Goal: Task Accomplishment & Management: Manage account settings

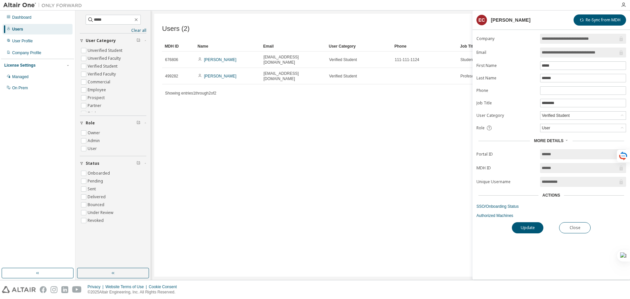
click at [426, 122] on div "Users (2) Import From CSV Export To CSV Add User Clear Load Save Save As Field …" at bounding box center [390, 145] width 473 height 263
click at [17, 31] on div "Users" at bounding box center [17, 29] width 11 height 5
click at [578, 226] on button "Close" at bounding box center [576, 227] width 32 height 11
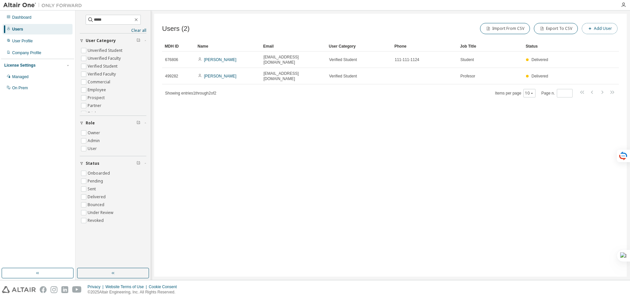
click at [595, 27] on button "Add User" at bounding box center [600, 28] width 36 height 11
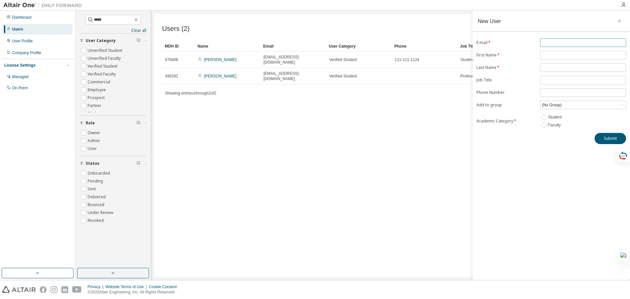
click at [574, 40] on input "text" at bounding box center [583, 42] width 83 height 5
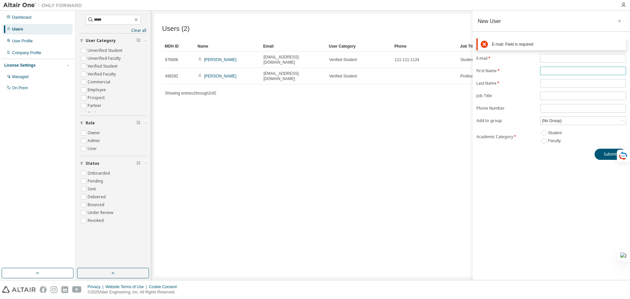
click at [556, 53] on div "E-mail: Field is required E-mail * First Name * Last Name * Job Title Phone Num…" at bounding box center [552, 99] width 158 height 122
type input "*******"
click at [551, 93] on span at bounding box center [584, 96] width 86 height 9
click at [559, 58] on input "text" at bounding box center [583, 58] width 83 height 5
paste input "**********"
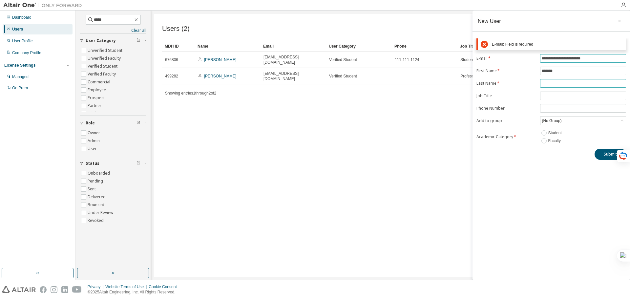
type input "**********"
click at [551, 84] on form "**********" at bounding box center [552, 99] width 150 height 91
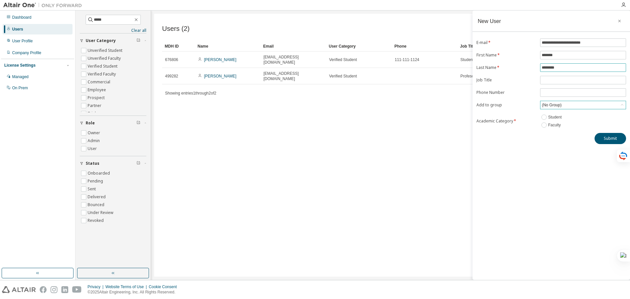
type input "********"
click at [622, 102] on icon at bounding box center [622, 105] width 7 height 7
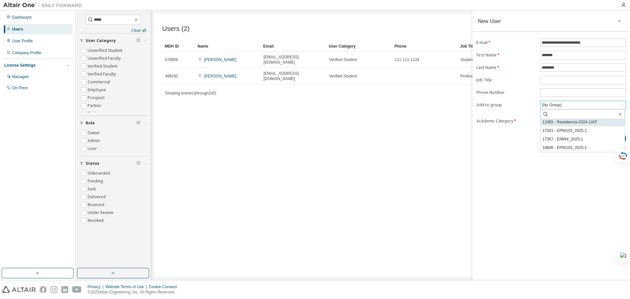
click at [561, 122] on li "11065 - Resistencia-2024-JJAT" at bounding box center [583, 122] width 84 height 9
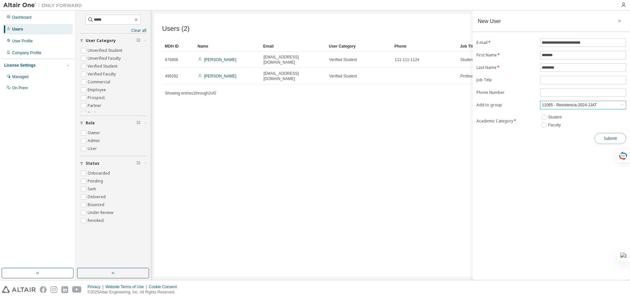
click at [611, 140] on button "Submit" at bounding box center [611, 138] width 32 height 11
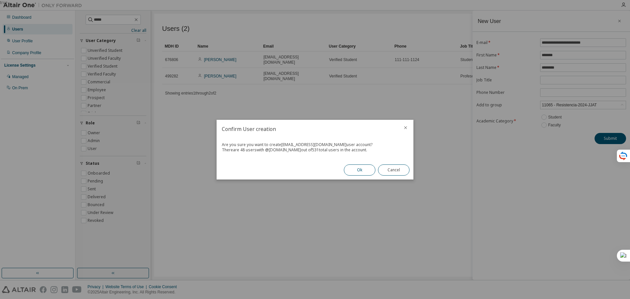
click at [354, 168] on button "Ok" at bounding box center [360, 170] width 32 height 11
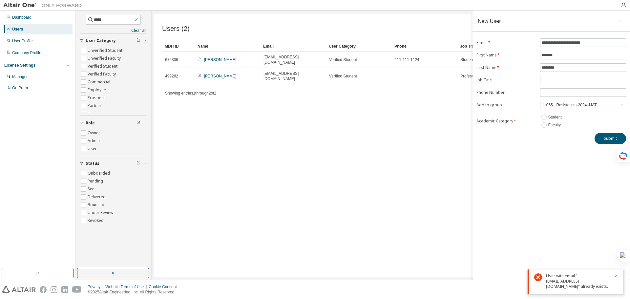
click at [621, 21] on icon "button" at bounding box center [620, 20] width 5 height 5
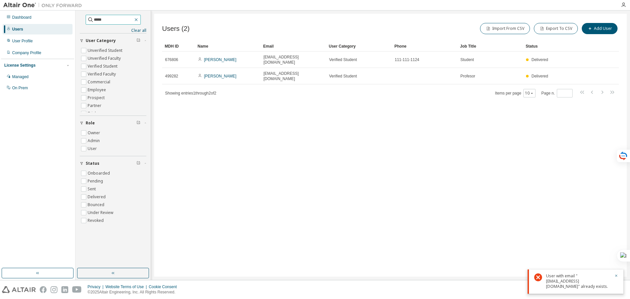
click at [139, 19] on icon "button" at bounding box center [136, 19] width 5 height 5
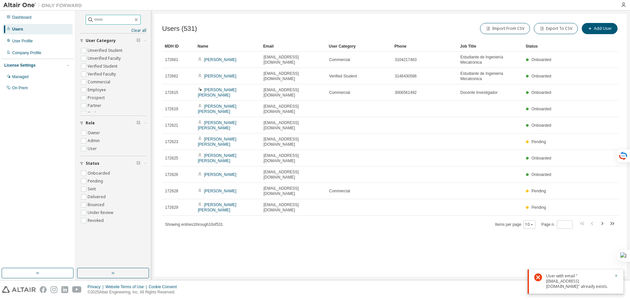
click at [123, 21] on input "text" at bounding box center [113, 19] width 39 height 7
type input "*****"
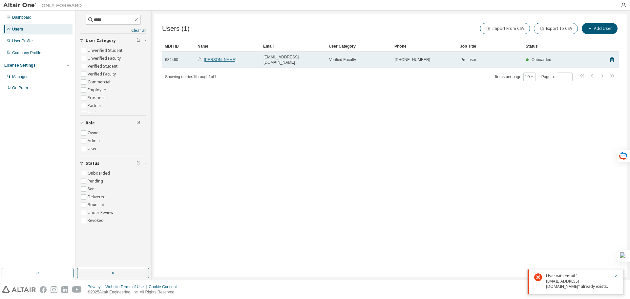
click at [226, 58] on link "Tatiana Manrique" at bounding box center [220, 59] width 33 height 5
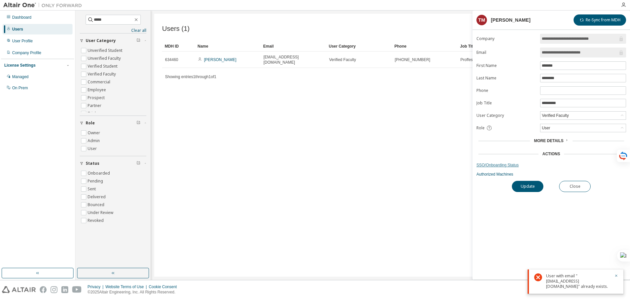
click at [504, 165] on link "SSO/Onboarding Status" at bounding box center [552, 165] width 150 height 5
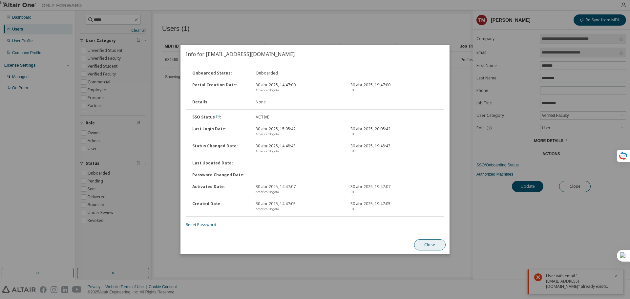
click at [429, 243] on button "Close" at bounding box center [430, 244] width 32 height 11
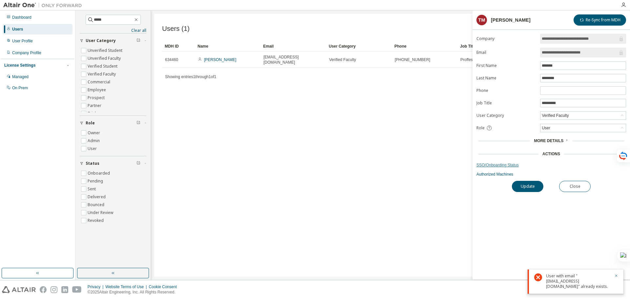
click at [499, 165] on link "SSO/Onboarding Status" at bounding box center [552, 165] width 150 height 5
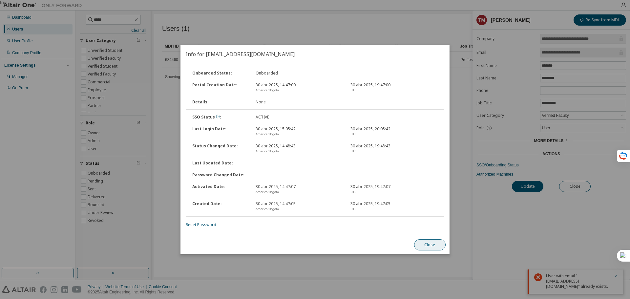
click at [422, 242] on button "Close" at bounding box center [430, 244] width 32 height 11
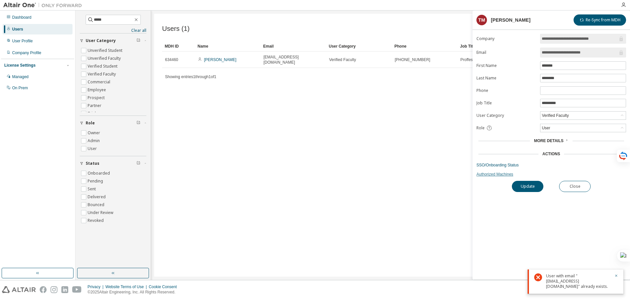
click at [487, 174] on link "Authorized Machines" at bounding box center [552, 174] width 150 height 5
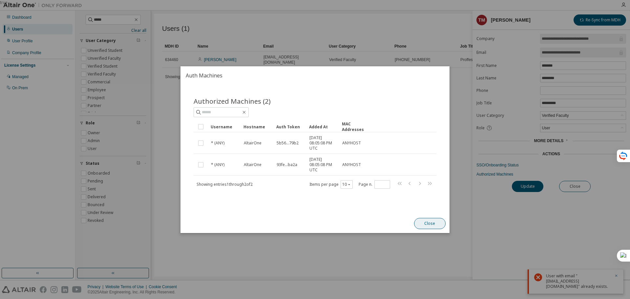
click at [432, 221] on button "Close" at bounding box center [430, 223] width 32 height 11
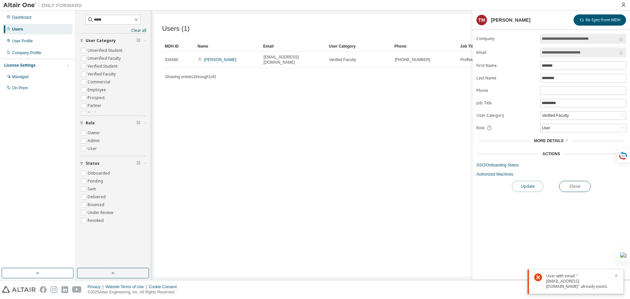
click at [522, 187] on button "Update" at bounding box center [528, 186] width 32 height 11
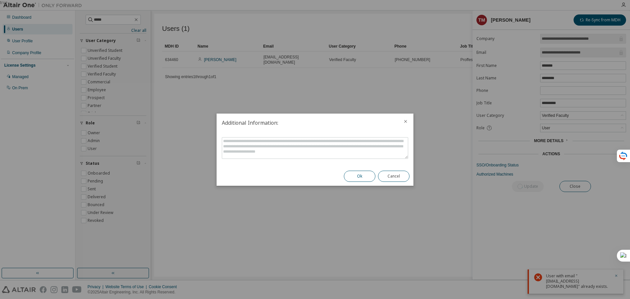
click at [359, 175] on button "Ok" at bounding box center [360, 176] width 32 height 11
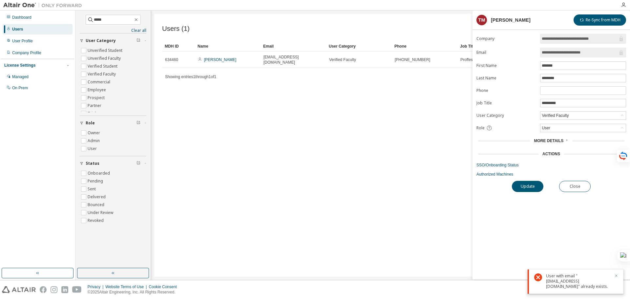
click at [615, 275] on icon "button" at bounding box center [617, 276] width 4 height 4
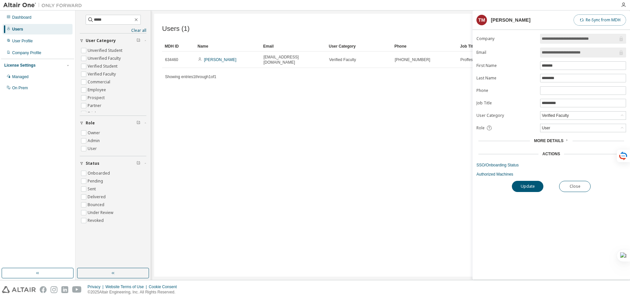
click at [590, 22] on button "Re-Sync from MDH" at bounding box center [600, 19] width 53 height 11
click at [367, 100] on div "Users (1) Import From CSV Export To CSV Add User Clear Load Save Save As Field …" at bounding box center [390, 145] width 473 height 263
click at [491, 165] on link "SSO/Onboarding Status" at bounding box center [552, 165] width 150 height 5
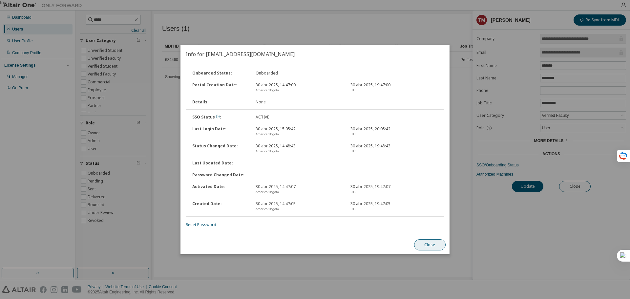
click at [428, 247] on button "Close" at bounding box center [430, 244] width 32 height 11
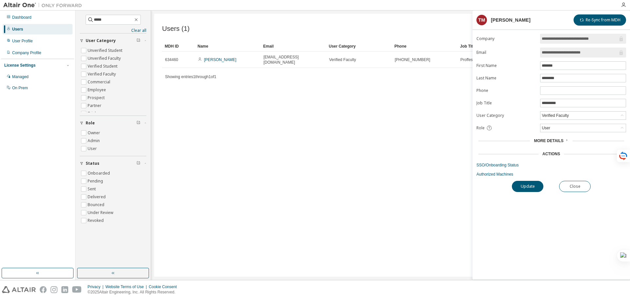
click at [538, 140] on span "More Details" at bounding box center [549, 141] width 30 height 5
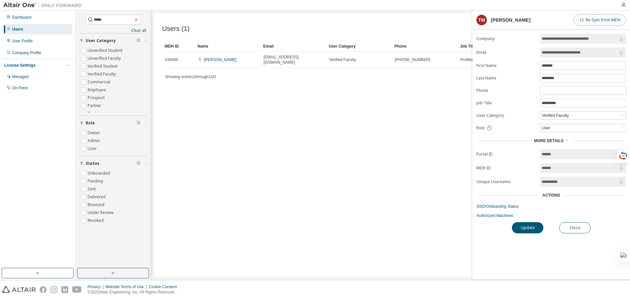
click at [599, 20] on button "Re-Sync from MDH" at bounding box center [600, 19] width 53 height 11
click at [499, 206] on link "SSO/Onboarding Status" at bounding box center [552, 206] width 150 height 5
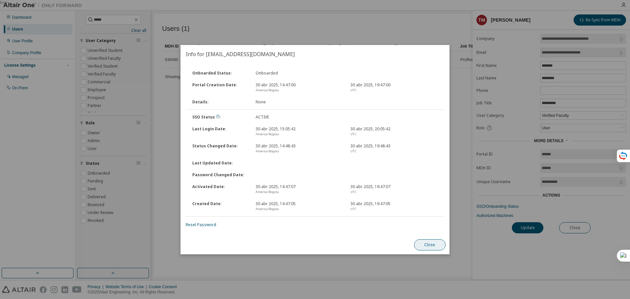
click at [435, 243] on button "Close" at bounding box center [430, 244] width 32 height 11
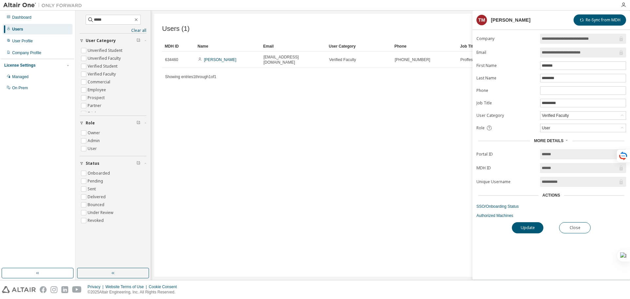
click at [406, 102] on div "Users (1) Import From CSV Export To CSV Add User Clear Load Save Save As Field …" at bounding box center [390, 145] width 473 height 263
click at [489, 206] on link "SSO/Onboarding Status" at bounding box center [552, 206] width 150 height 5
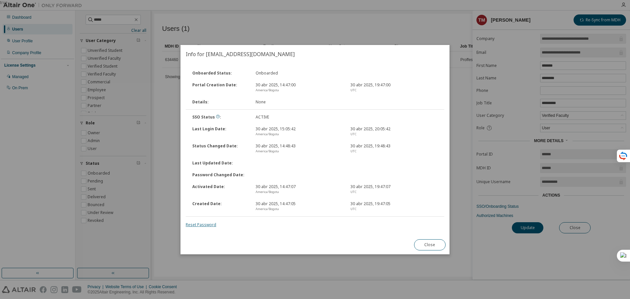
click at [205, 225] on link "Reset Password" at bounding box center [201, 225] width 31 height 6
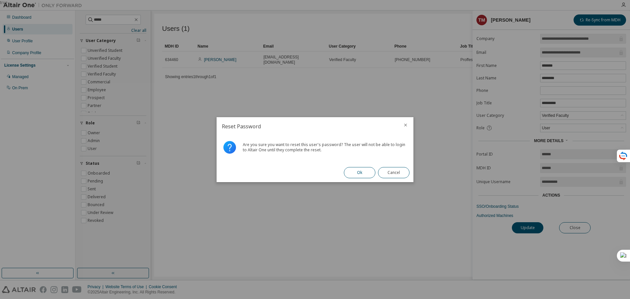
click at [360, 173] on button "Ok" at bounding box center [360, 172] width 32 height 11
click at [392, 173] on button "Close" at bounding box center [394, 172] width 32 height 11
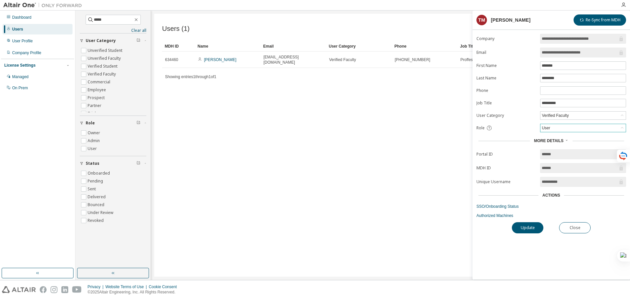
click at [620, 126] on icon at bounding box center [622, 128] width 7 height 7
click at [548, 136] on li "Admin" at bounding box center [583, 136] width 84 height 9
click at [526, 227] on button "Update" at bounding box center [528, 227] width 32 height 11
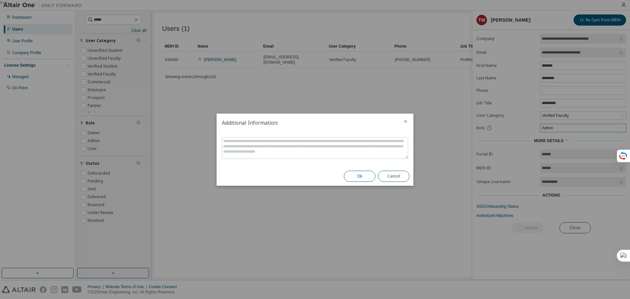
click at [352, 175] on button "Ok" at bounding box center [360, 176] width 32 height 11
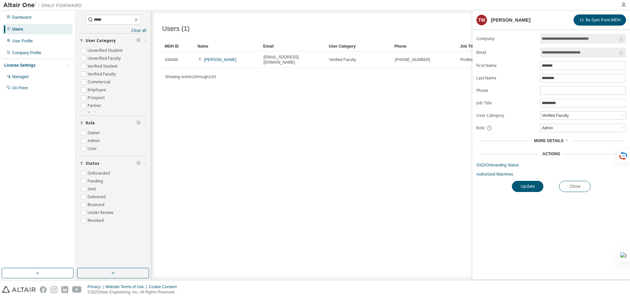
click at [327, 138] on div "Users (1) Import From CSV Export To CSV Add User Clear Load Save Save As Field …" at bounding box center [390, 145] width 473 height 263
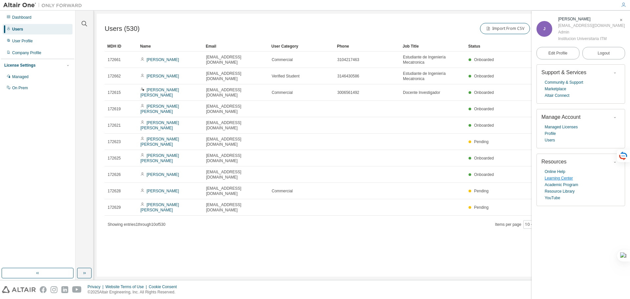
click at [564, 180] on link "Learning Center" at bounding box center [559, 178] width 28 height 7
